Goal: Task Accomplishment & Management: Use online tool/utility

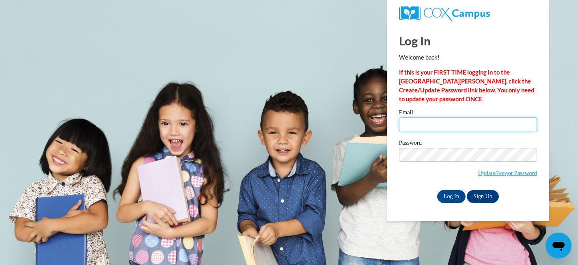
click at [427, 122] on input "Email" at bounding box center [468, 125] width 138 height 14
type input "[EMAIL_ADDRESS][DOMAIN_NAME]"
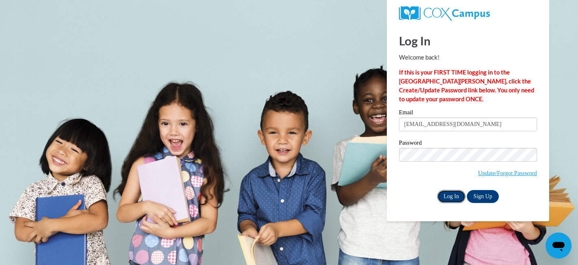
click at [448, 196] on input "Log In" at bounding box center [451, 196] width 28 height 13
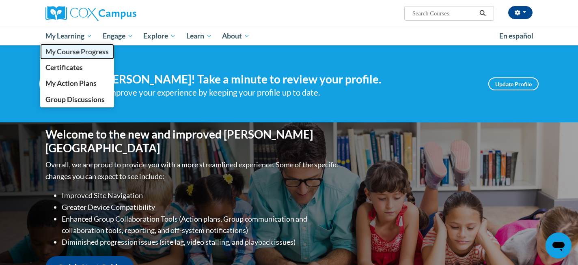
click at [63, 56] on link "My Course Progress" at bounding box center [77, 52] width 74 height 16
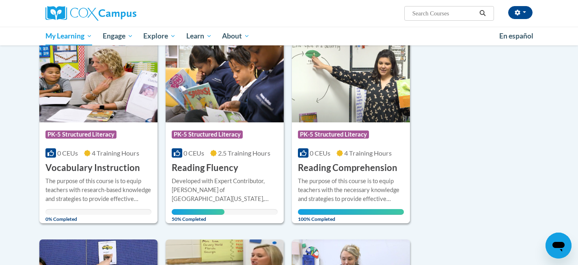
scroll to position [105, 0]
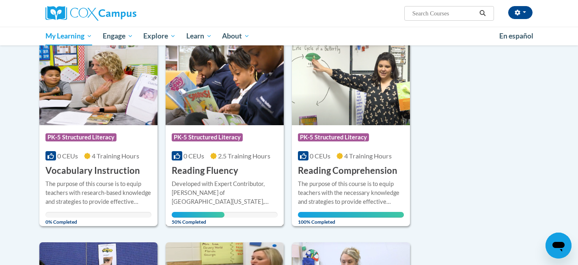
click at [212, 89] on img at bounding box center [225, 84] width 118 height 83
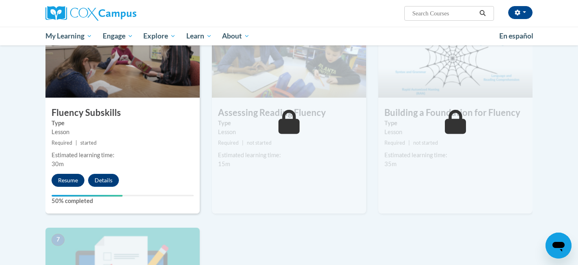
scroll to position [411, 0]
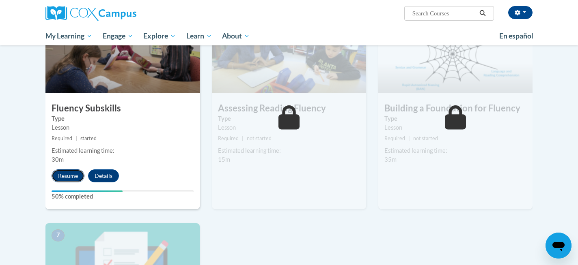
click at [63, 177] on button "Resume" at bounding box center [68, 176] width 33 height 13
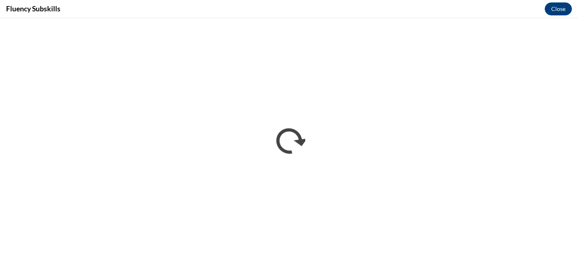
scroll to position [0, 0]
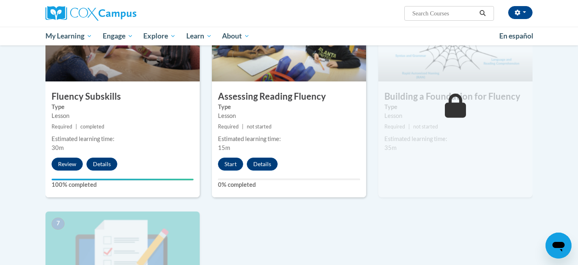
scroll to position [427, 0]
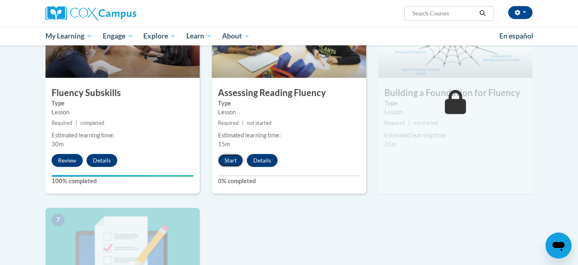
click at [229, 159] on button "Start" at bounding box center [230, 160] width 25 height 13
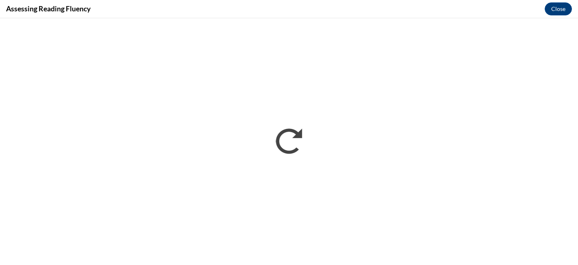
scroll to position [0, 0]
